Goal: Task Accomplishment & Management: Manage account settings

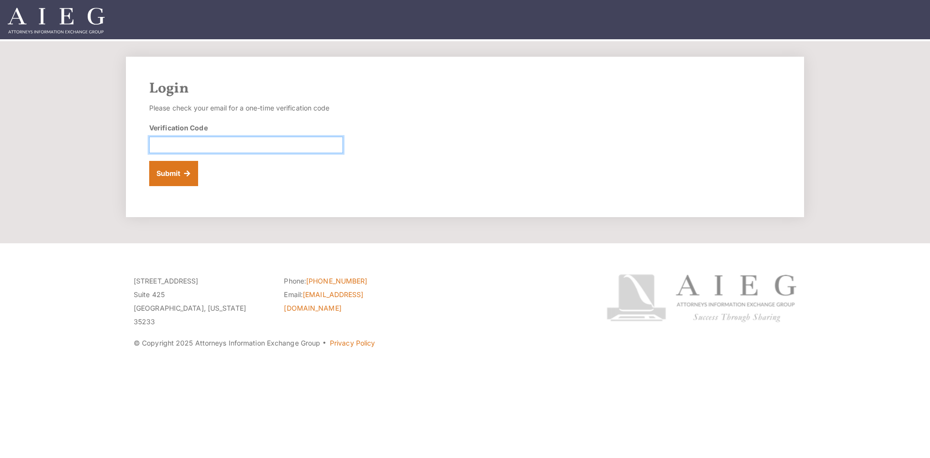
click at [208, 142] on input "Verification Code" at bounding box center [246, 145] width 194 height 16
paste input "241241"
type input "241241"
click at [166, 186] on div "Login Please check your email for a one-time verification code Verification Cod…" at bounding box center [465, 137] width 678 height 160
click at [170, 176] on button "Submit" at bounding box center [173, 173] width 49 height 25
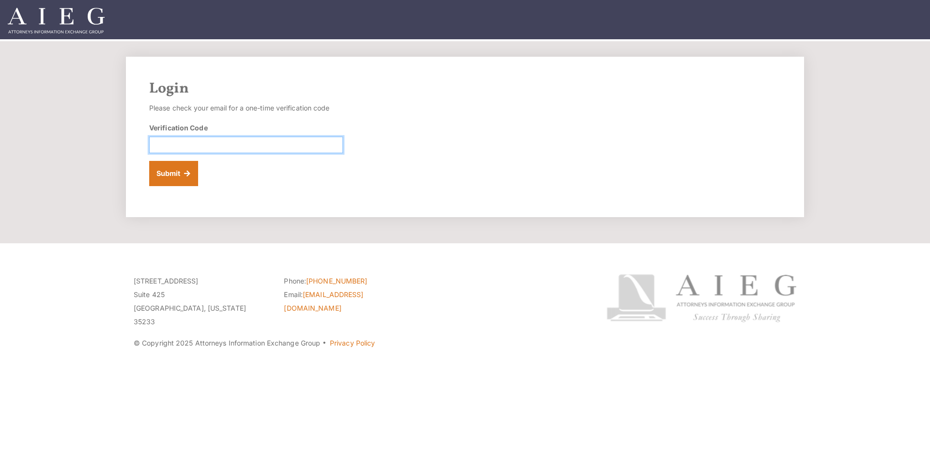
drag, startPoint x: 234, startPoint y: 144, endPoint x: 223, endPoint y: 144, distance: 11.6
click at [234, 144] on input "Verification Code" at bounding box center [246, 145] width 194 height 16
click at [181, 143] on input "Verification Code" at bounding box center [246, 145] width 194 height 16
paste input "471134"
type input "471134"
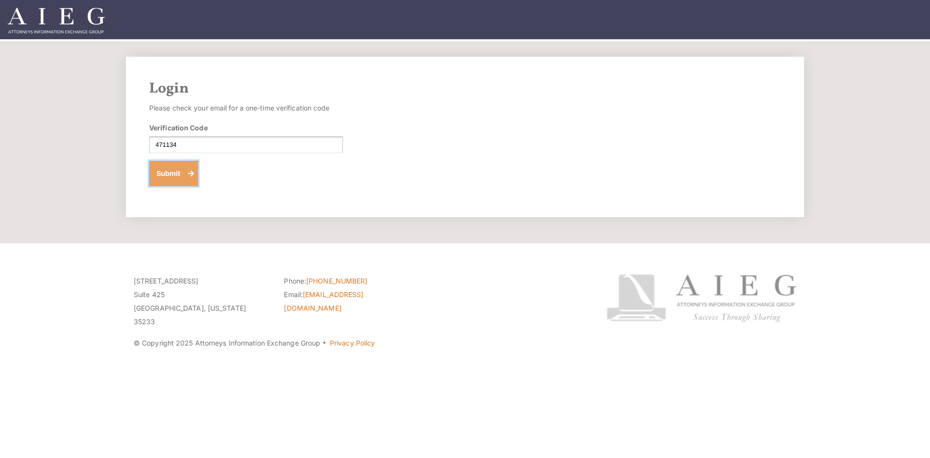
click at [178, 161] on button "Submit" at bounding box center [173, 173] width 49 height 25
